Goal: Information Seeking & Learning: Learn about a topic

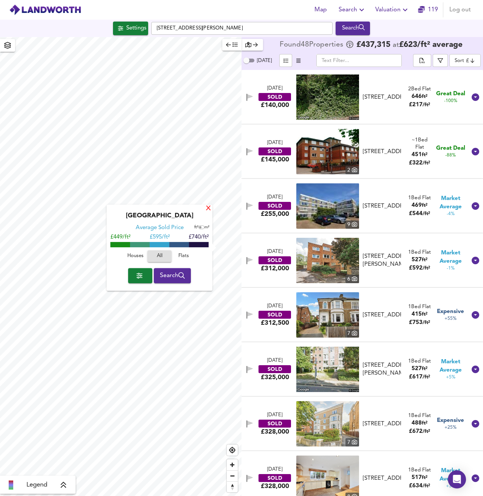
click at [211, 210] on div "X" at bounding box center [208, 208] width 6 height 7
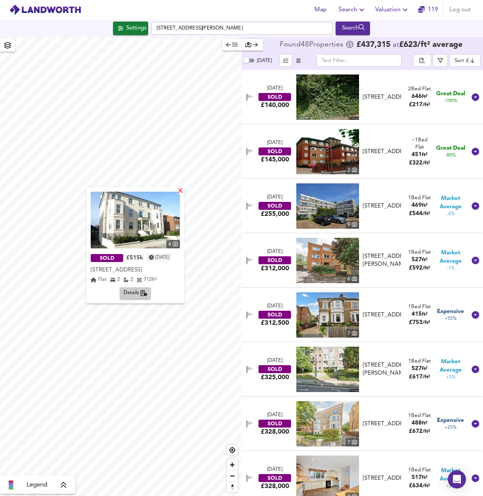
click at [181, 190] on div "X" at bounding box center [180, 191] width 6 height 7
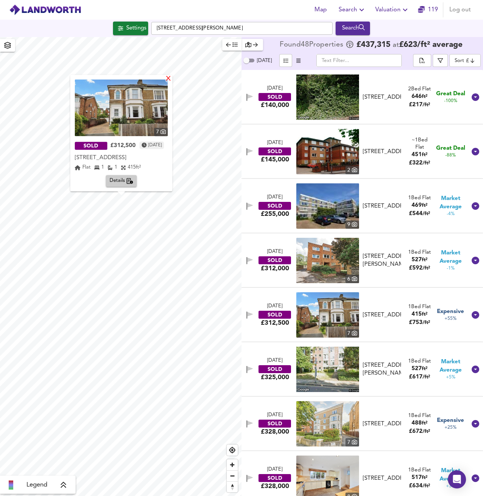
click at [172, 80] on div "X" at bounding box center [168, 79] width 6 height 7
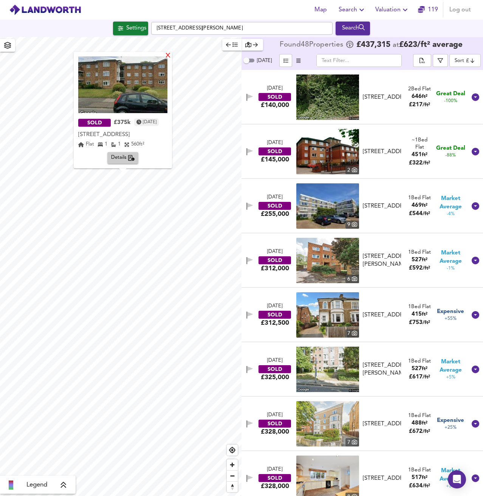
click at [171, 53] on div "X" at bounding box center [168, 56] width 6 height 7
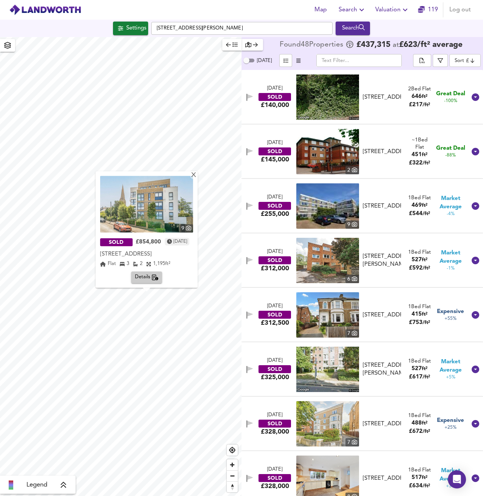
click at [155, 196] on img at bounding box center [146, 204] width 93 height 57
click at [441, 60] on icon "button" at bounding box center [440, 60] width 5 height 5
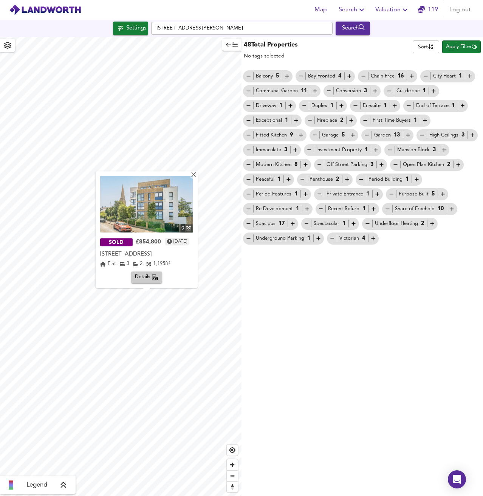
click at [386, 76] on div "Chain Free 16" at bounding box center [387, 76] width 55 height 8
click at [419, 46] on body "Map Search Valuation 119 Log out Settings [GEOGRAPHIC_DATA][PERSON_NAME] 4UG Se…" at bounding box center [241, 248] width 483 height 496
click at [475, 27] on div at bounding box center [241, 248] width 483 height 496
click at [229, 46] on icon "button" at bounding box center [228, 44] width 5 height 5
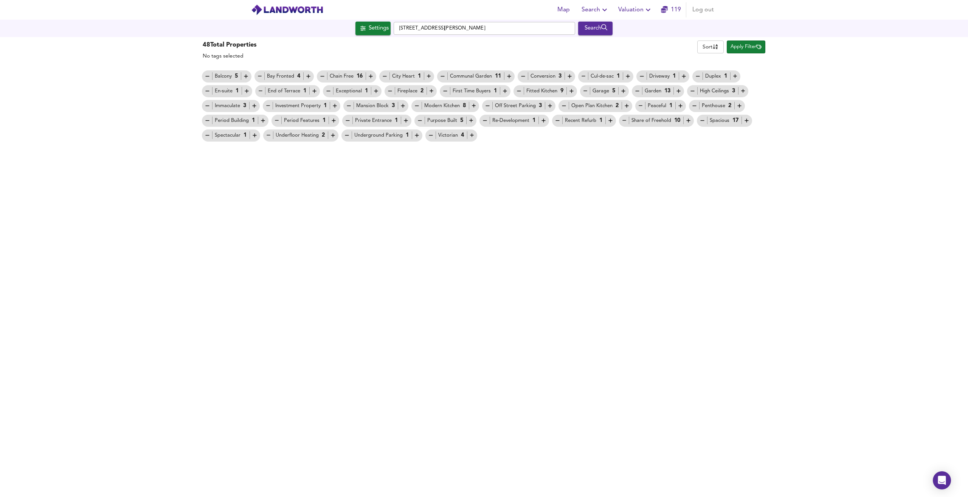
click at [274, 383] on div "48 Total Properties No tags selected Sort name ​ Apply Filter Balcony 5 Bay Fro…" at bounding box center [484, 266] width 968 height 459
click at [204, 78] on icon "button" at bounding box center [207, 76] width 6 height 6
click at [250, 55] on link "Clear Filter" at bounding box center [255, 55] width 26 height 5
click at [483, 45] on span "Apply Filter" at bounding box center [746, 47] width 31 height 9
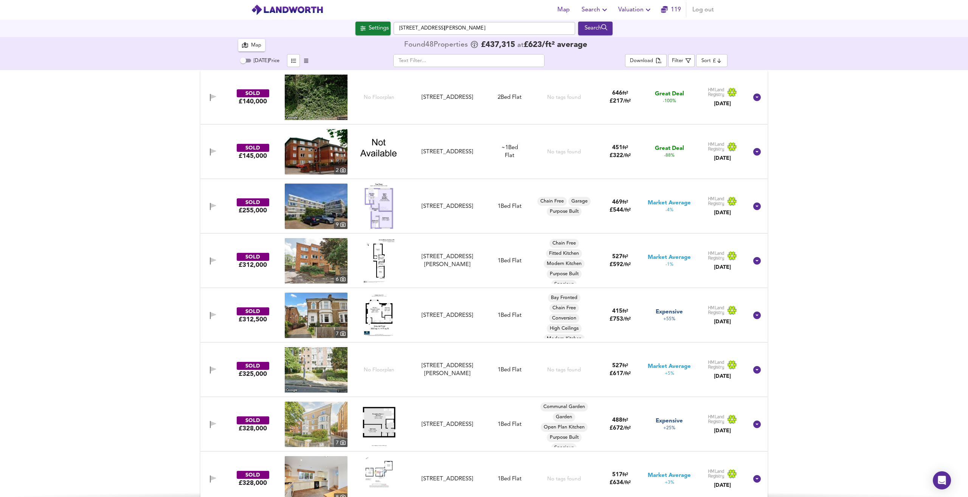
click at [312, 59] on button "button" at bounding box center [306, 60] width 13 height 13
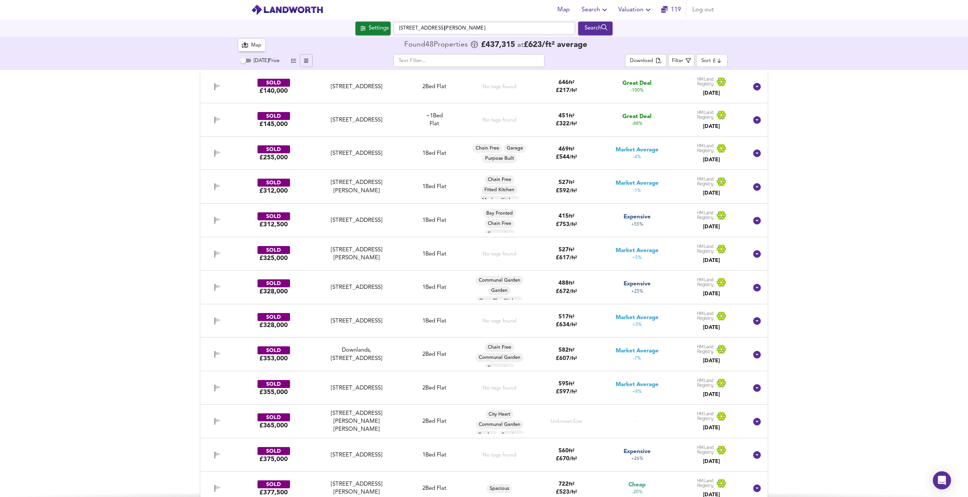
click at [310, 59] on button "button" at bounding box center [306, 60] width 13 height 13
click at [298, 62] on button "button" at bounding box center [293, 60] width 13 height 13
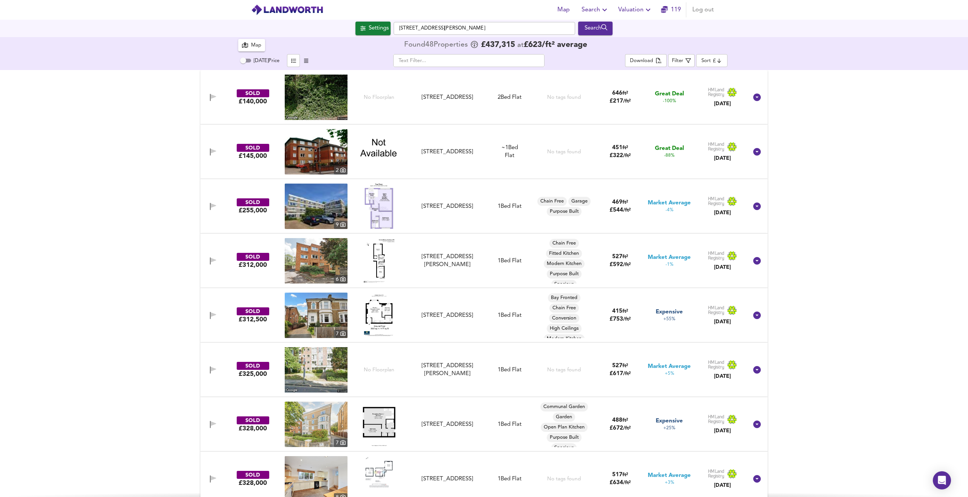
click at [300, 62] on button "button" at bounding box center [306, 60] width 13 height 13
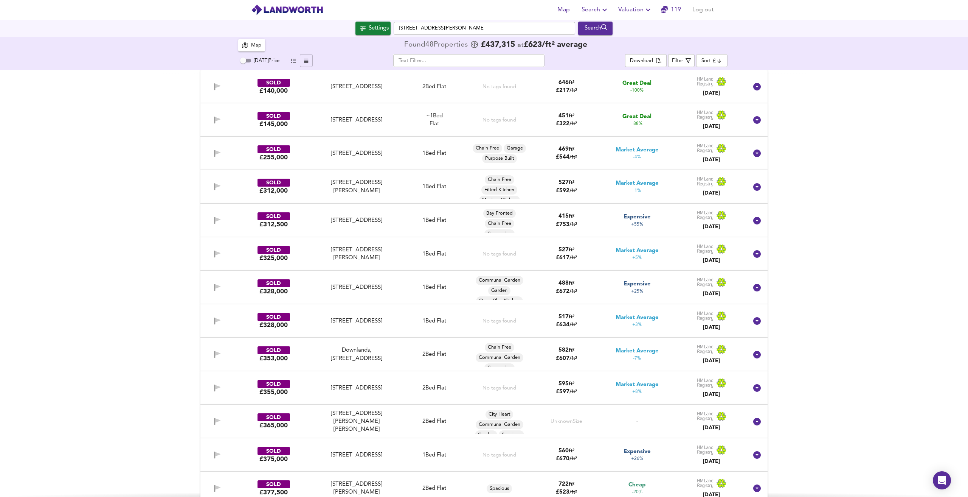
click at [307, 61] on icon "button" at bounding box center [306, 60] width 4 height 5
click at [295, 65] on span "button" at bounding box center [293, 60] width 9 height 9
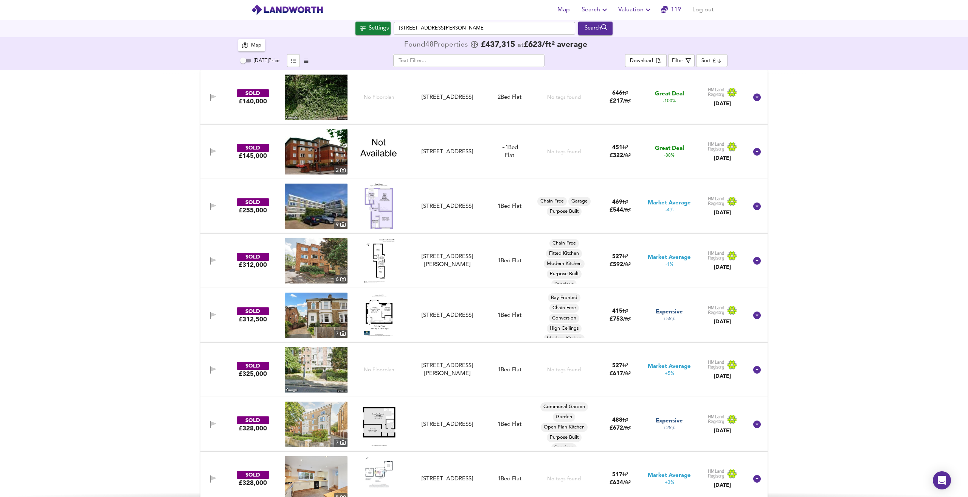
click at [303, 61] on span "button" at bounding box center [306, 60] width 9 height 9
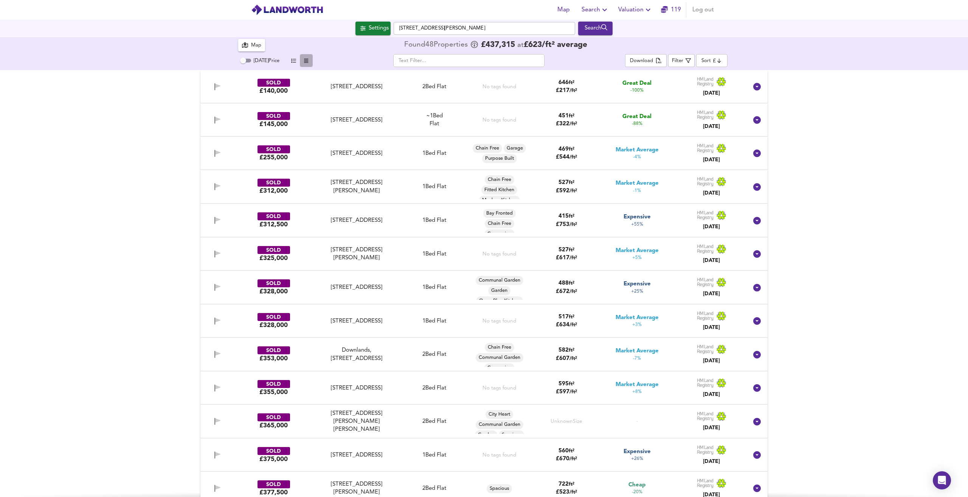
click at [306, 60] on icon "button" at bounding box center [306, 60] width 4 height 5
click at [411, 61] on input "text" at bounding box center [468, 60] width 151 height 13
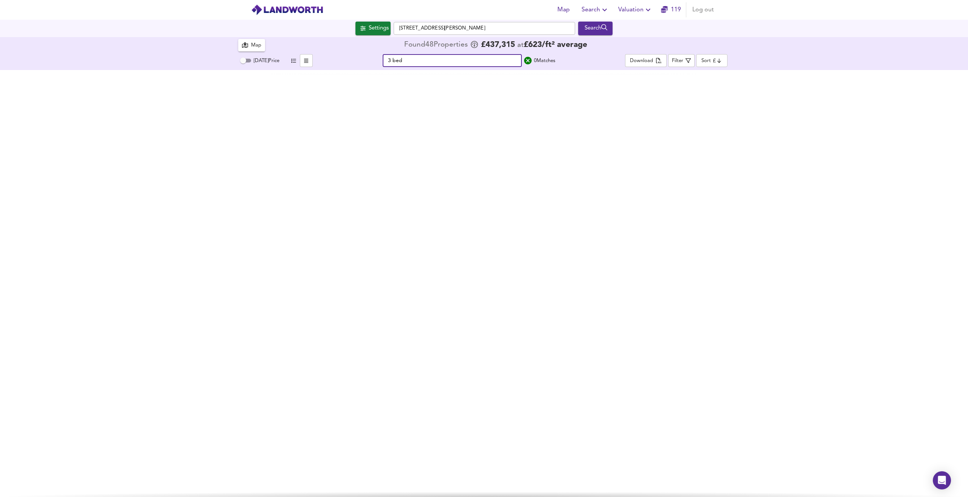
type input "3"
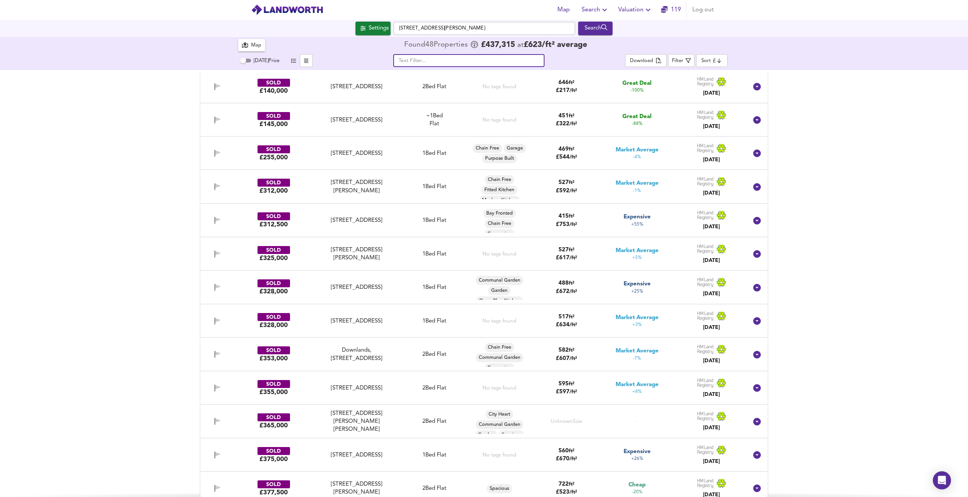
click at [483, 58] on div "Download Filter Sort cheapest ​" at bounding box center [676, 60] width 102 height 13
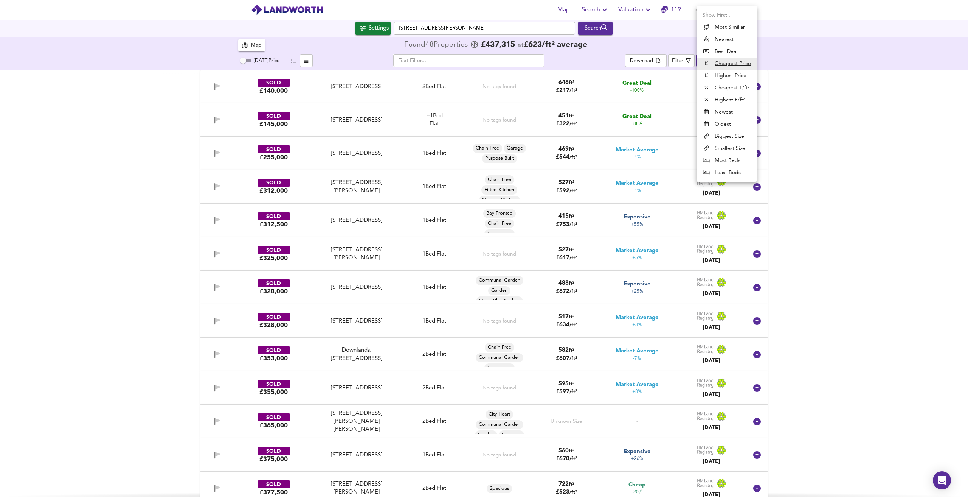
click at [483, 57] on body "Map Search Valuation [STREET_ADDRESS][PERSON_NAME] Search X 9 SOLD £854,800 [DA…" at bounding box center [484, 248] width 968 height 497
click at [483, 74] on li "Highest Price" at bounding box center [727, 76] width 61 height 12
type input "expensive"
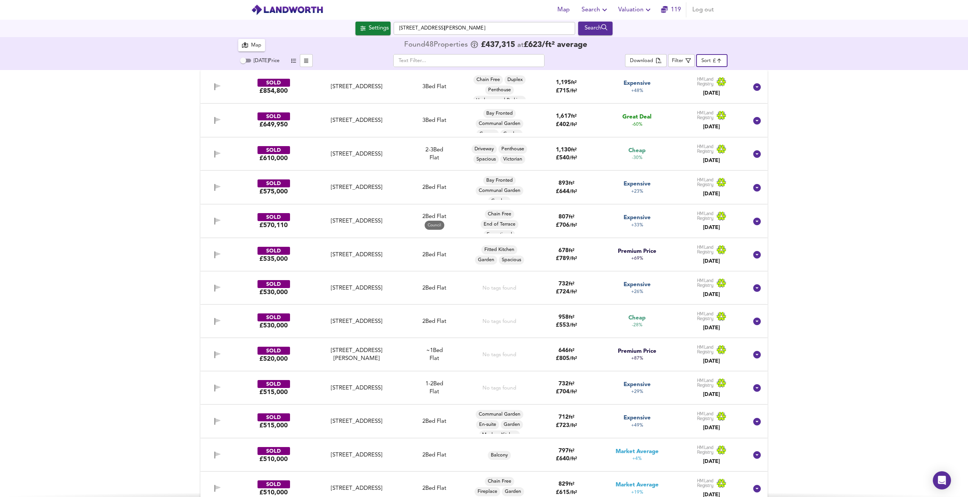
click at [113, 103] on div "SOLD £854,800 [STREET_ADDRESS][GEOGRAPHIC_DATA][STREET_ADDRESS] 3 Bed Flat Chai…" at bounding box center [484, 283] width 968 height 427
click at [456, 58] on input "text" at bounding box center [468, 60] width 151 height 13
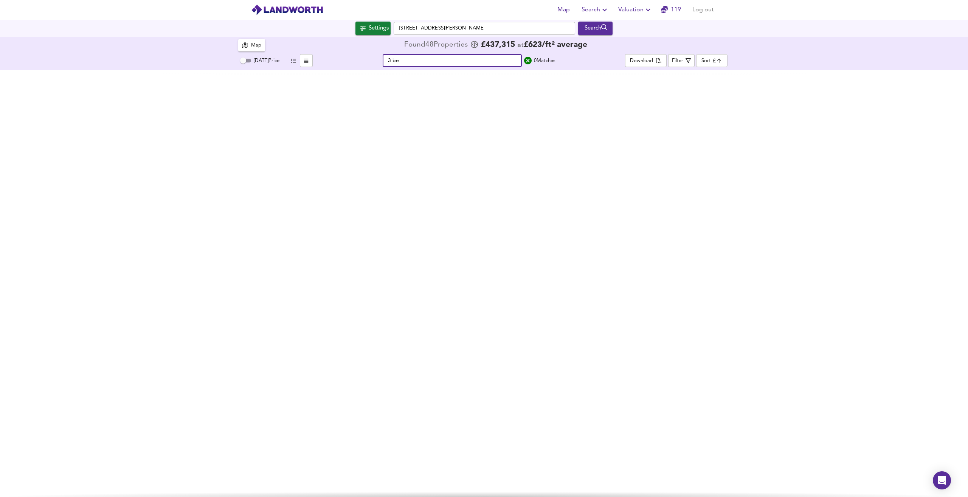
type input "3 bed"
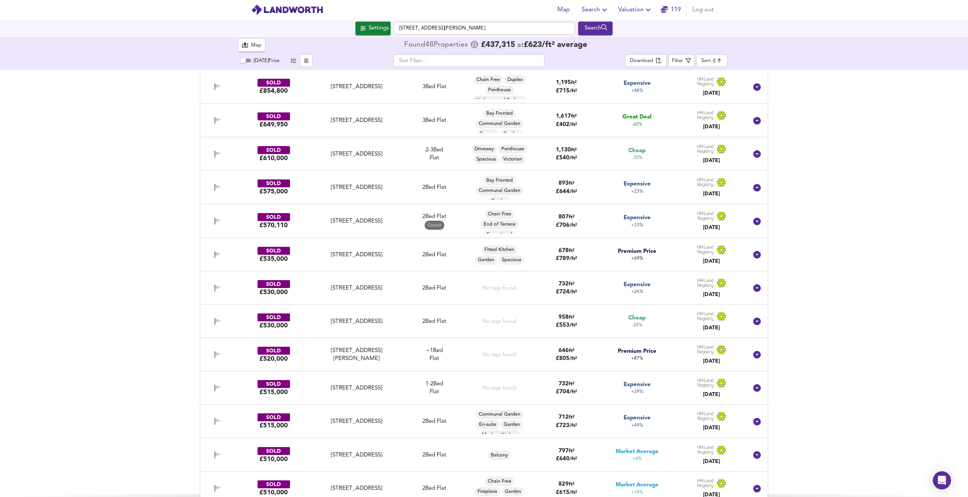
click at [115, 146] on div "SOLD £854,800 [STREET_ADDRESS][GEOGRAPHIC_DATA][STREET_ADDRESS] 3 Bed Flat Chai…" at bounding box center [484, 283] width 968 height 427
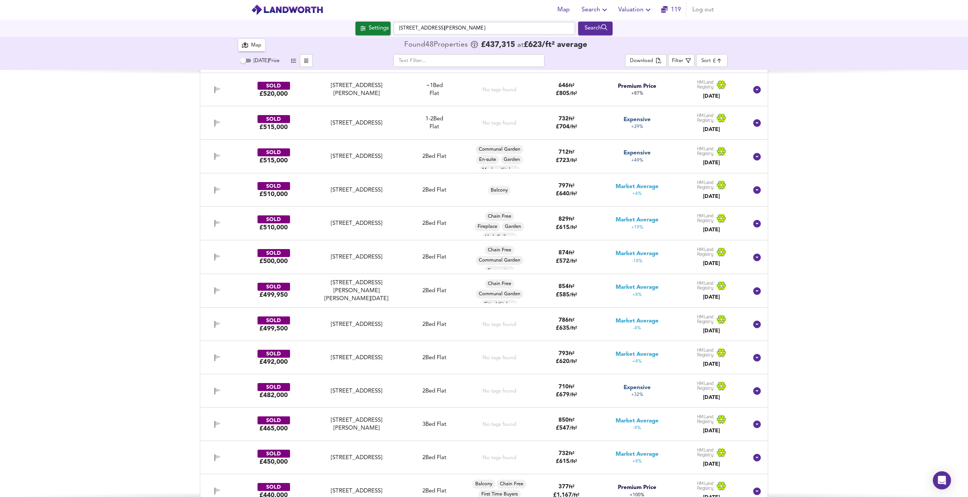
scroll to position [340, 0]
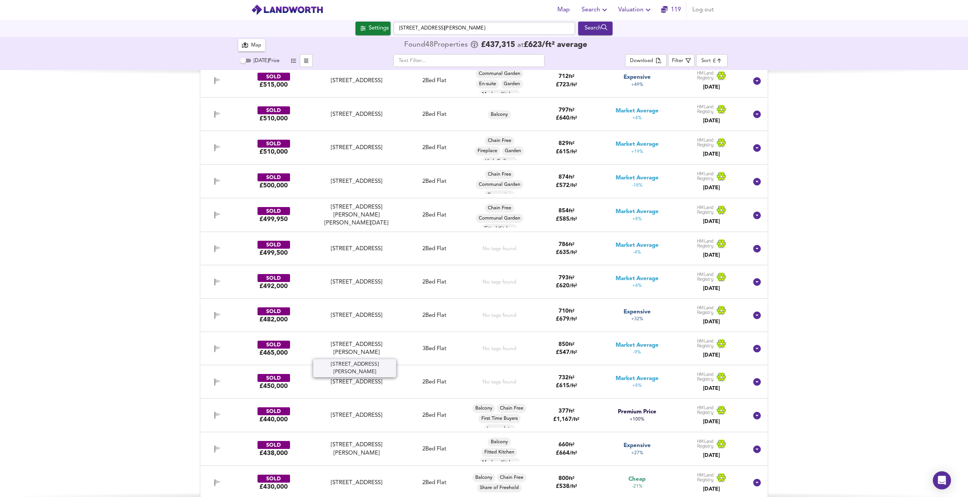
click at [352, 351] on div "[STREET_ADDRESS][PERSON_NAME]" at bounding box center [356, 348] width 77 height 16
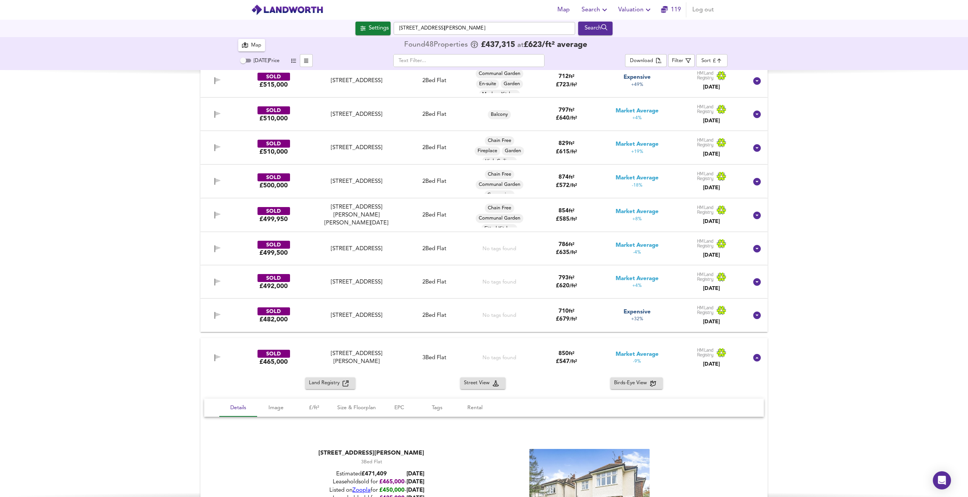
scroll to position [567, 0]
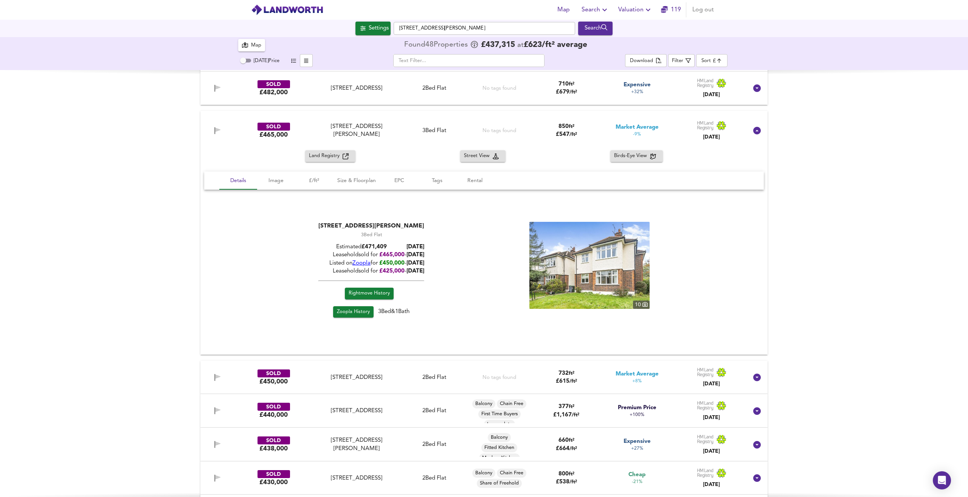
click at [483, 284] on img at bounding box center [589, 265] width 120 height 87
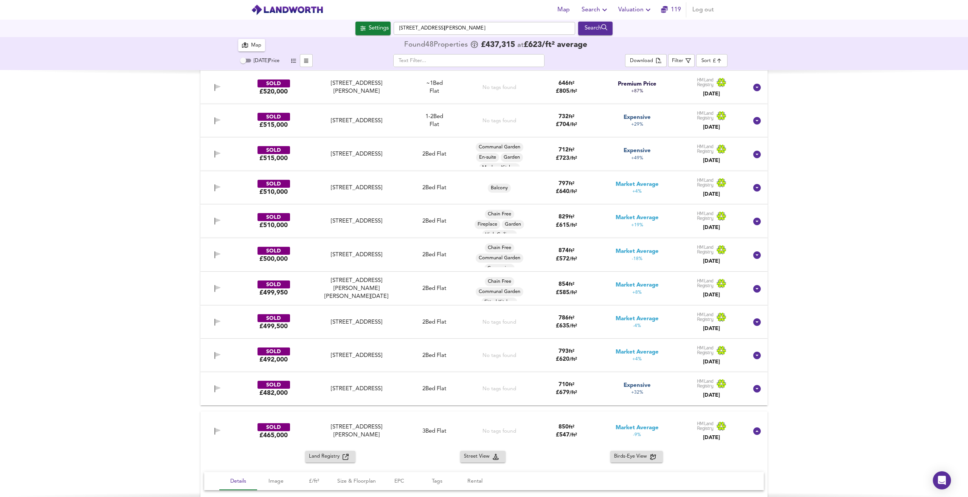
scroll to position [0, 0]
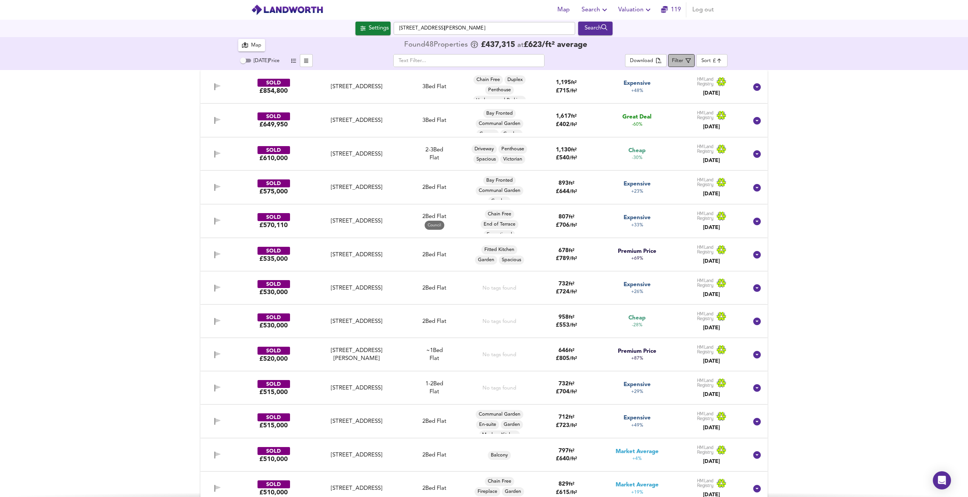
click at [483, 62] on icon "button" at bounding box center [688, 60] width 5 height 5
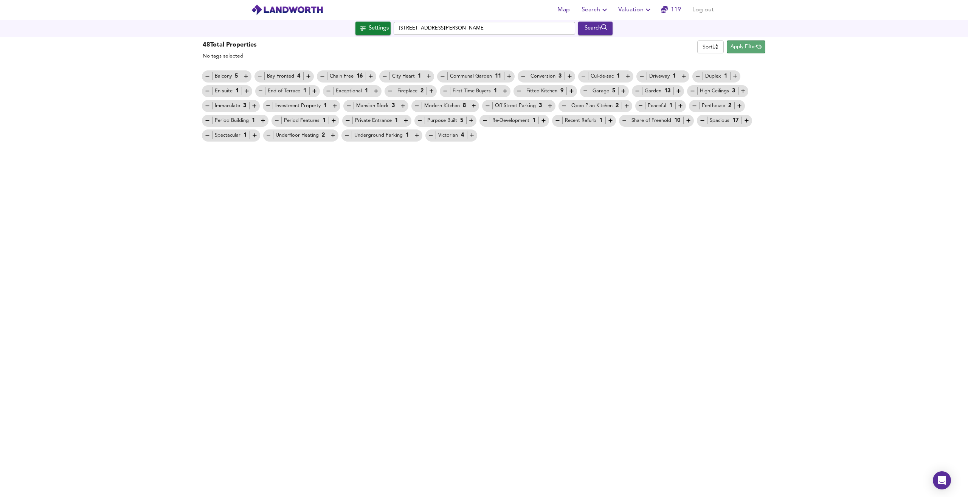
click at [483, 51] on button "Apply Filter" at bounding box center [746, 46] width 39 height 13
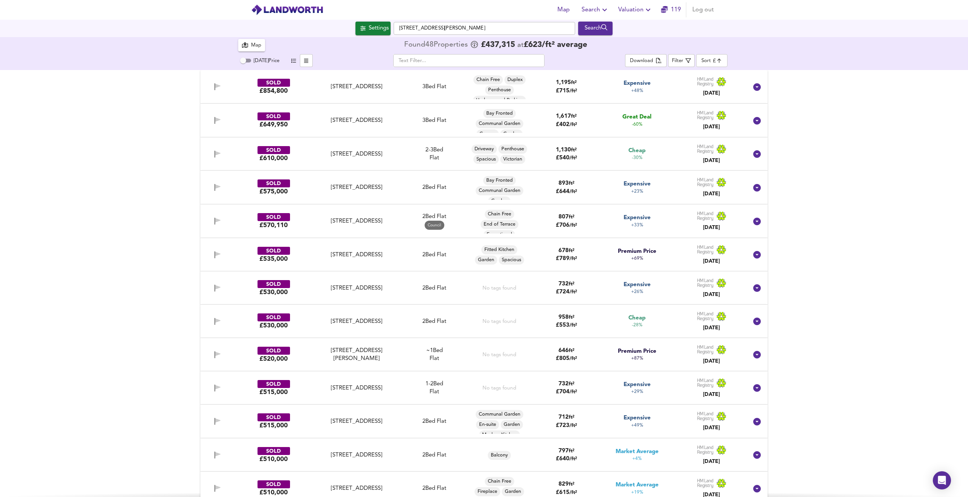
click at [483, 51] on div "Map Found 48 Propert ies £ 437,315 at £ 623 / ft² average [DATE] Price ​ Downlo…" at bounding box center [484, 53] width 968 height 33
click at [483, 64] on body "Map Search Valuation [STREET_ADDRESS][PERSON_NAME] Search 48 Results Legend Map…" at bounding box center [484, 248] width 968 height 497
click at [483, 61] on li "Cheapest Price" at bounding box center [727, 63] width 61 height 12
type input "cheapest"
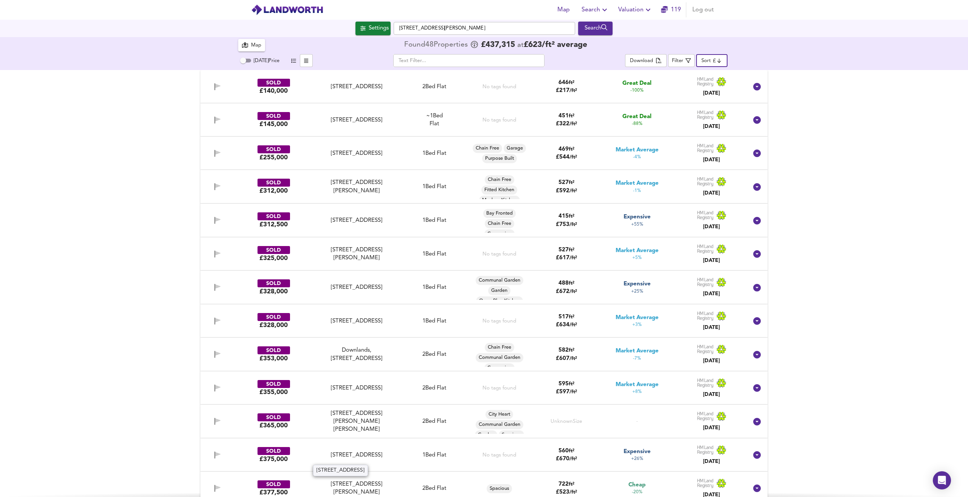
click at [341, 455] on div "[STREET_ADDRESS]" at bounding box center [356, 455] width 77 height 8
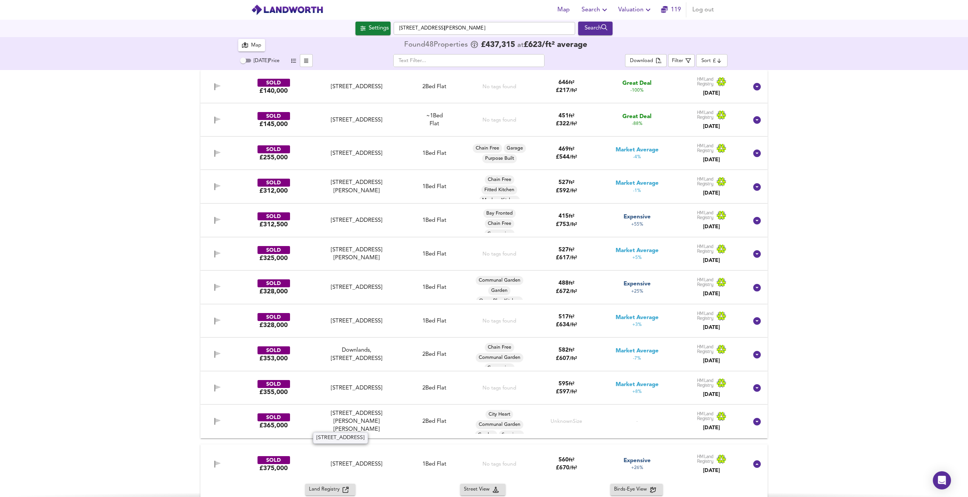
click at [333, 467] on div "[STREET_ADDRESS]" at bounding box center [356, 464] width 77 height 8
click at [285, 461] on div "SOLD" at bounding box center [274, 460] width 33 height 8
